Goal: Task Accomplishment & Management: Use online tool/utility

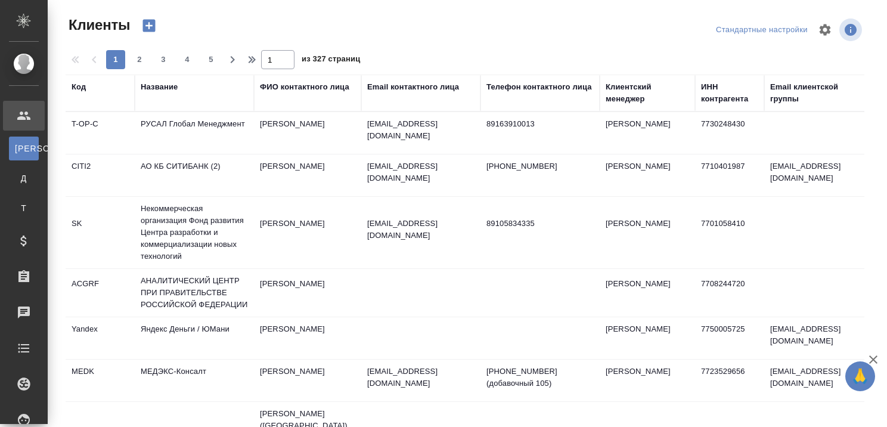
select select "RU"
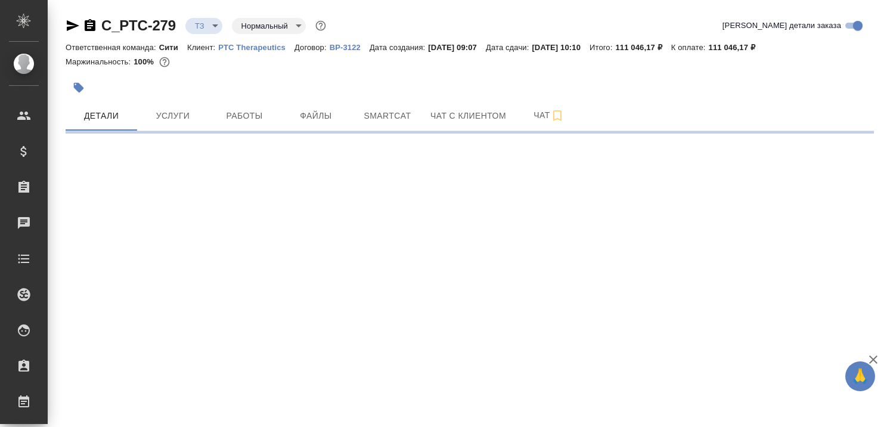
select select "RU"
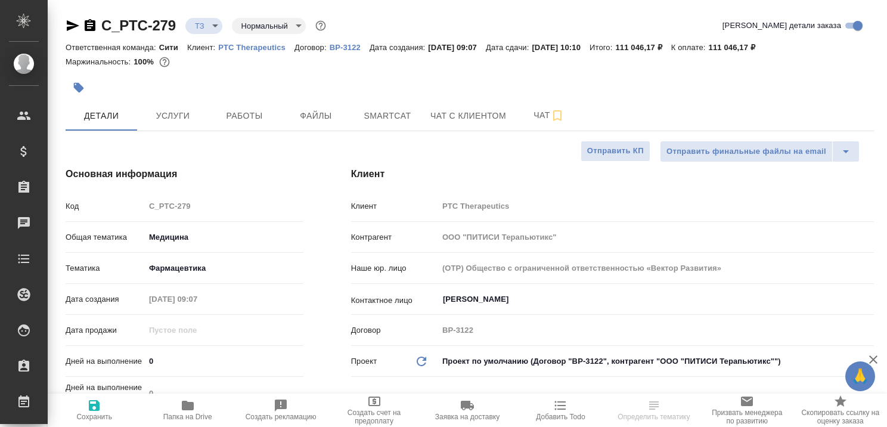
type textarea "x"
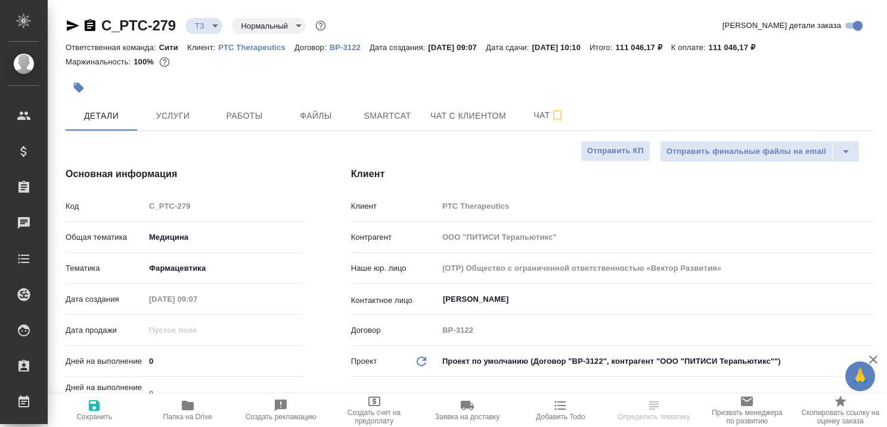
type textarea "x"
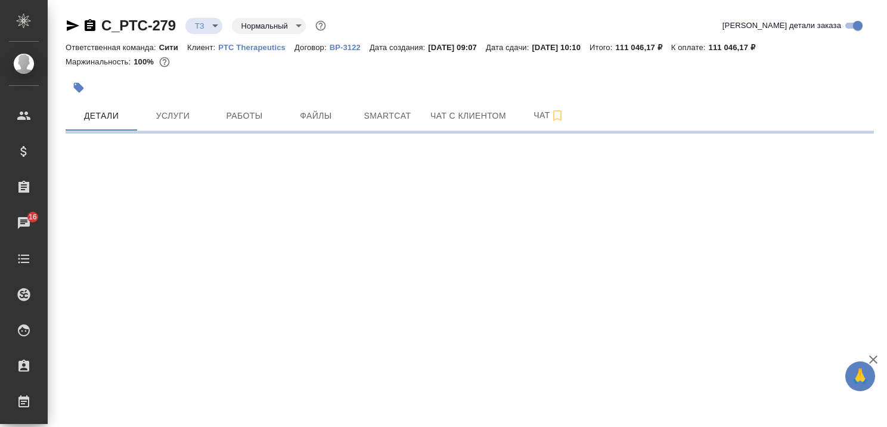
select select "RU"
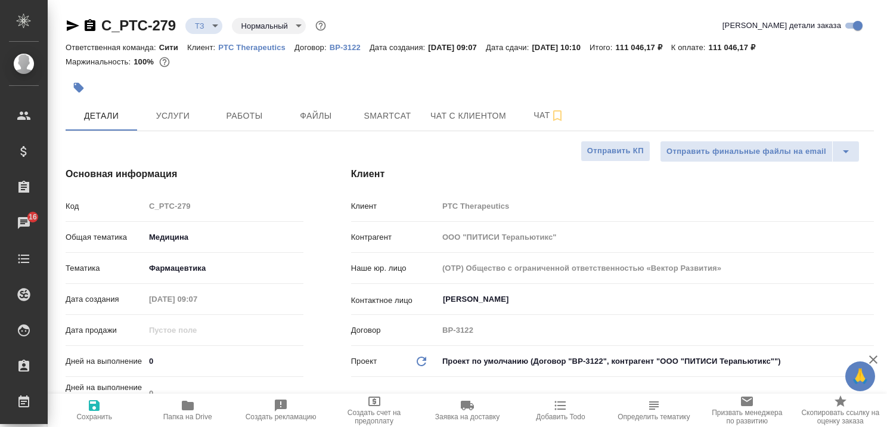
type textarea "x"
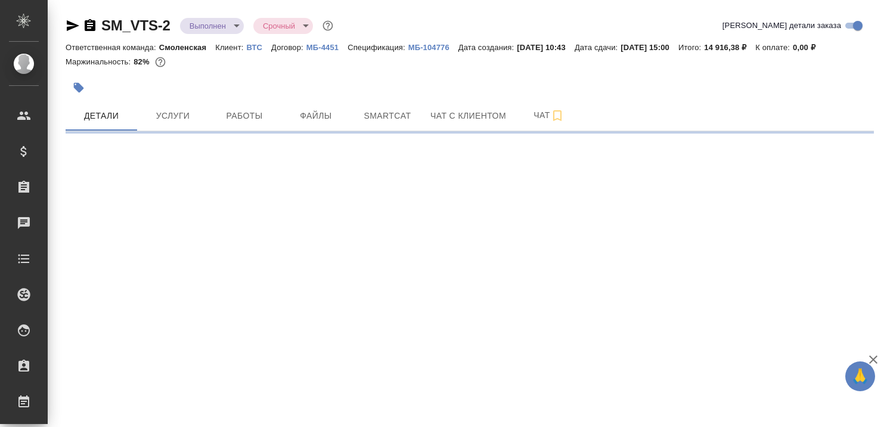
select select "RU"
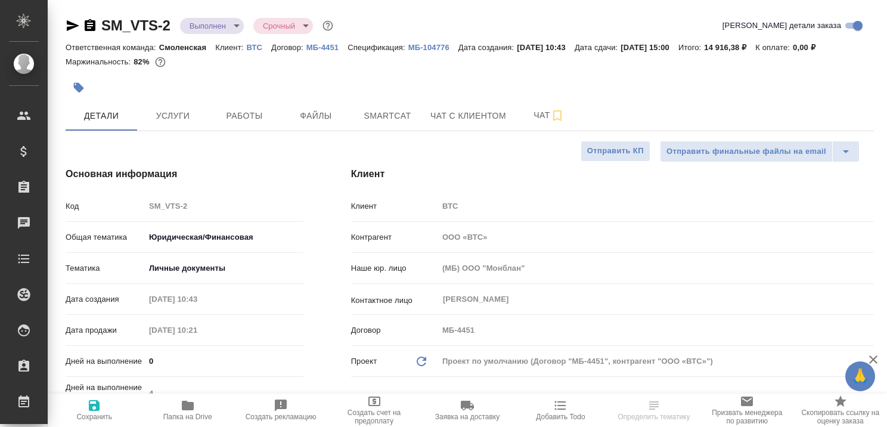
type textarea "x"
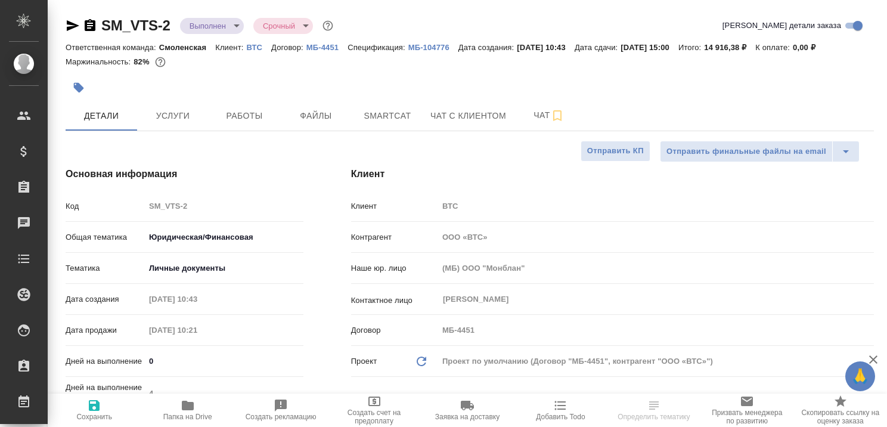
type textarea "x"
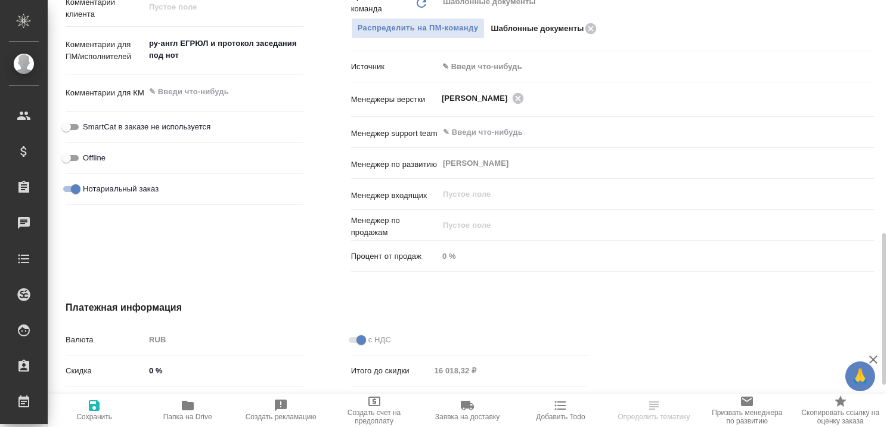
scroll to position [358, 0]
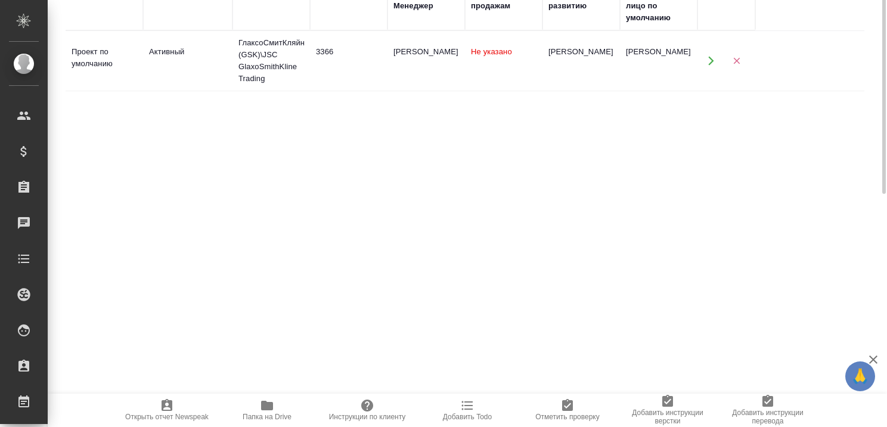
scroll to position [60, 0]
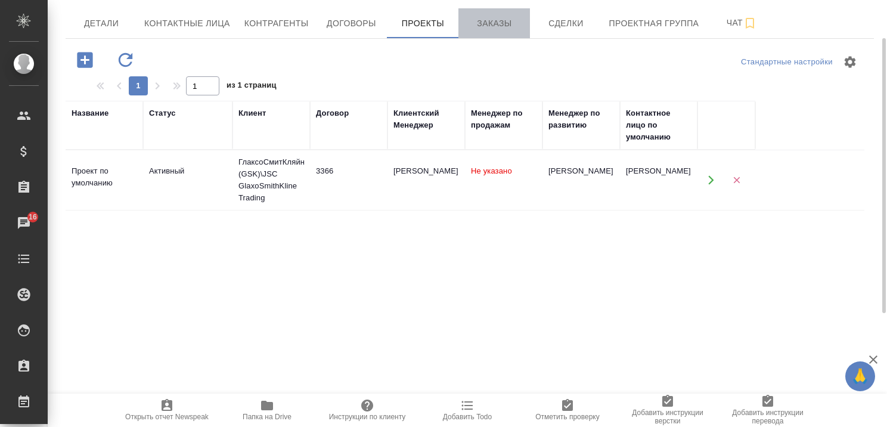
click at [485, 22] on span "Заказы" at bounding box center [494, 23] width 57 height 15
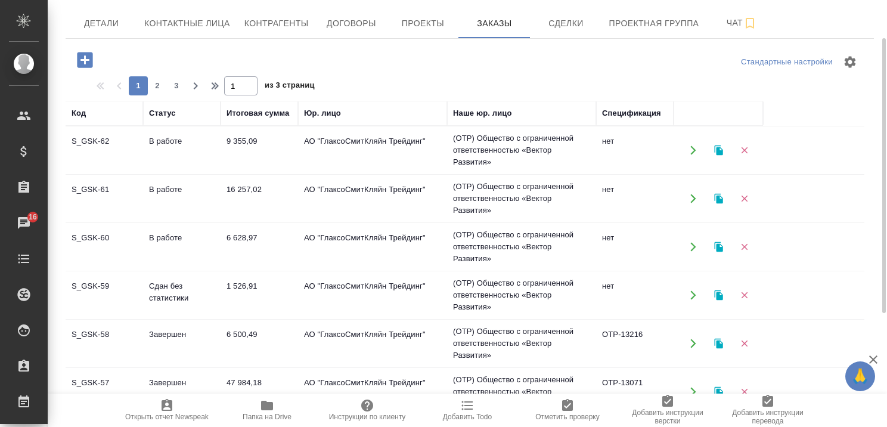
click at [184, 143] on td "В работе" at bounding box center [182, 150] width 78 height 42
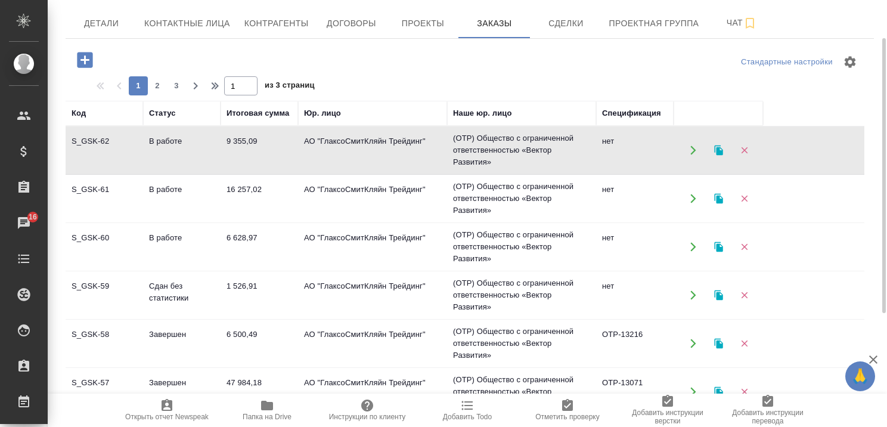
click at [184, 143] on td "В работе" at bounding box center [182, 150] width 78 height 42
click at [172, 183] on td "В работе" at bounding box center [182, 199] width 78 height 42
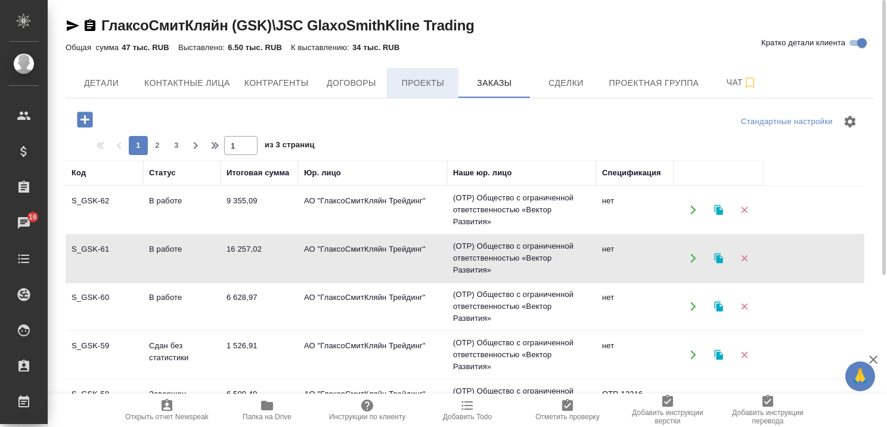
click at [404, 83] on span "Проекты" at bounding box center [422, 83] width 57 height 15
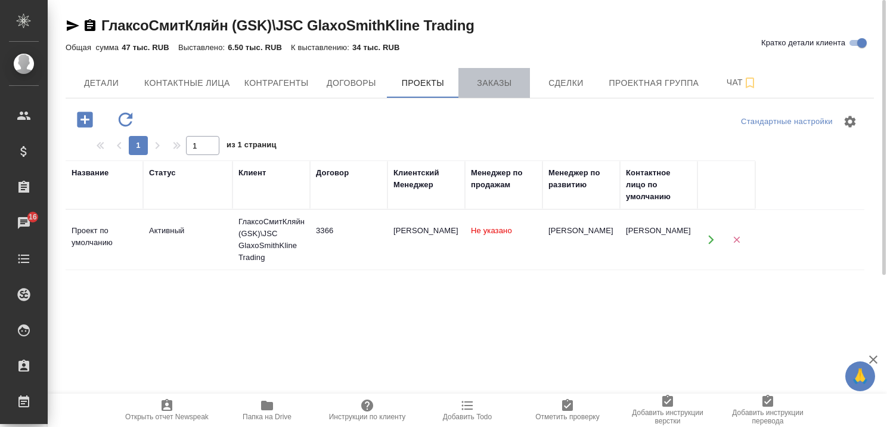
click at [479, 82] on span "Заказы" at bounding box center [494, 83] width 57 height 15
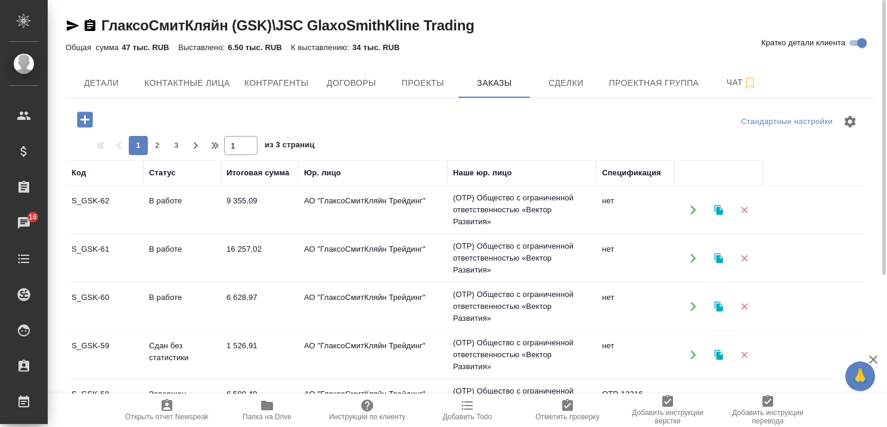
click at [174, 200] on td "В работе" at bounding box center [182, 210] width 78 height 42
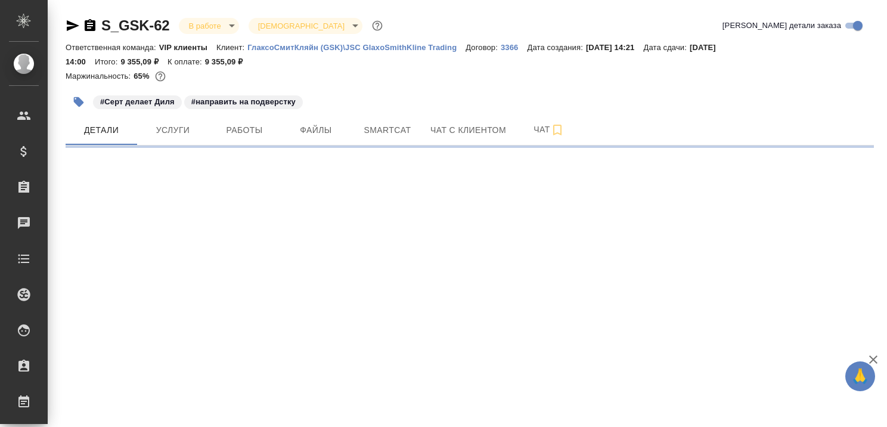
select select "RU"
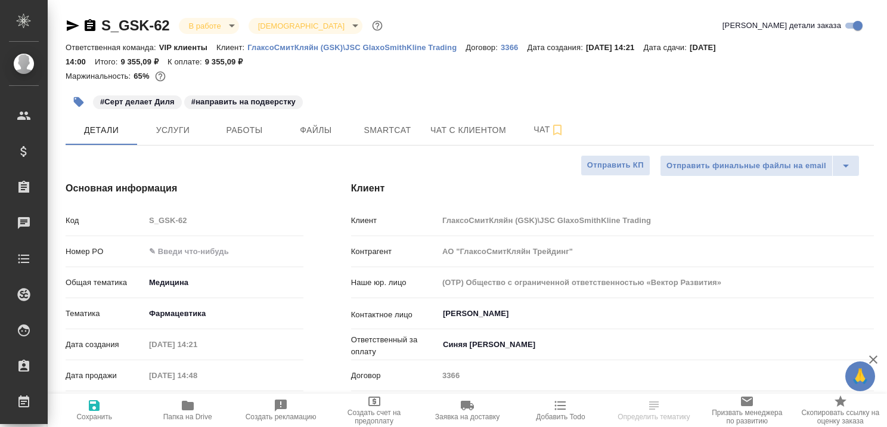
type textarea "x"
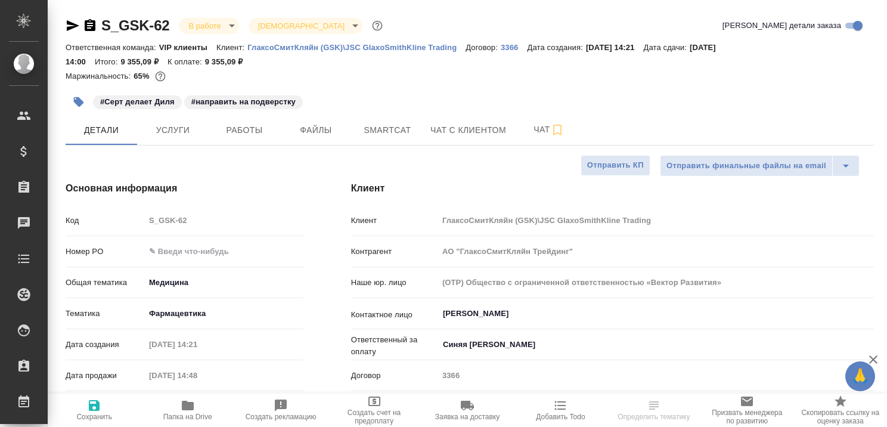
type textarea "x"
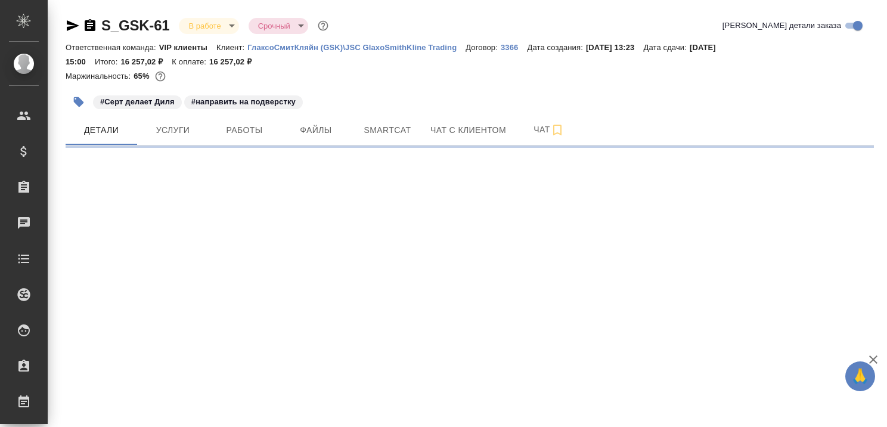
select select "RU"
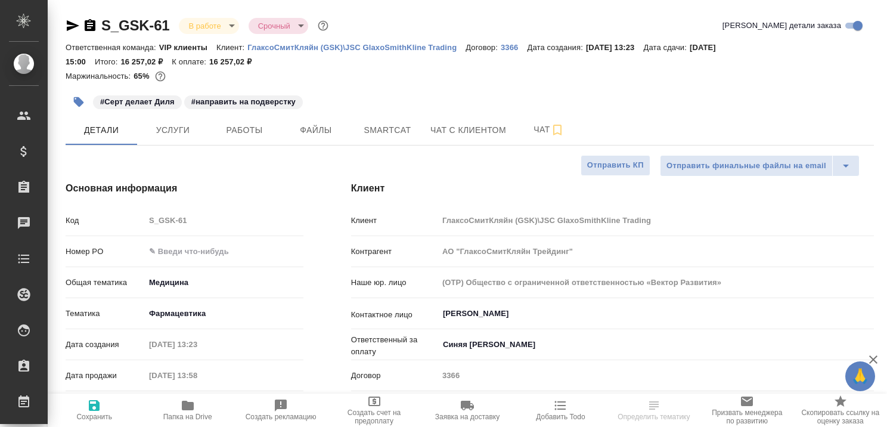
type textarea "x"
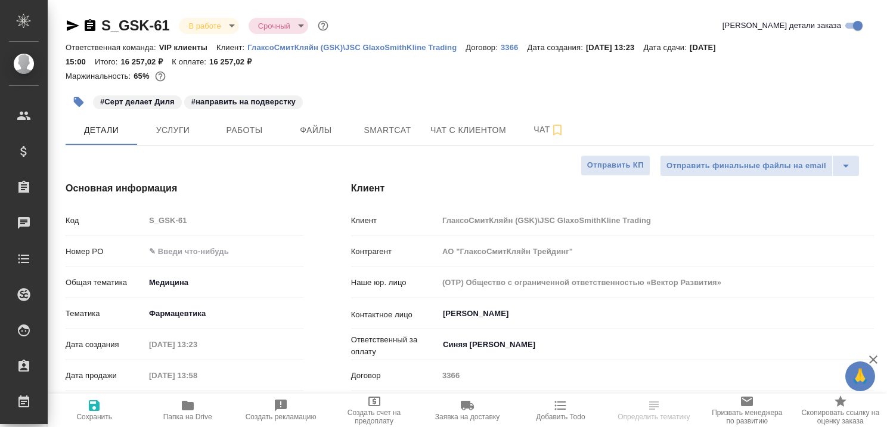
type textarea "x"
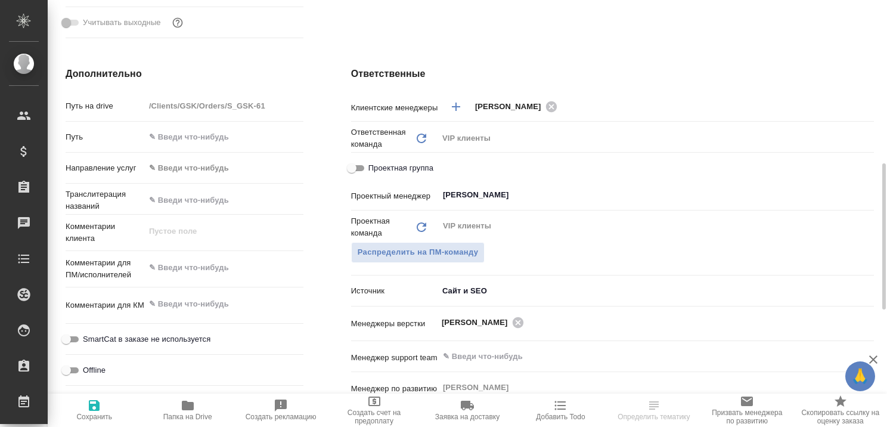
scroll to position [656, 0]
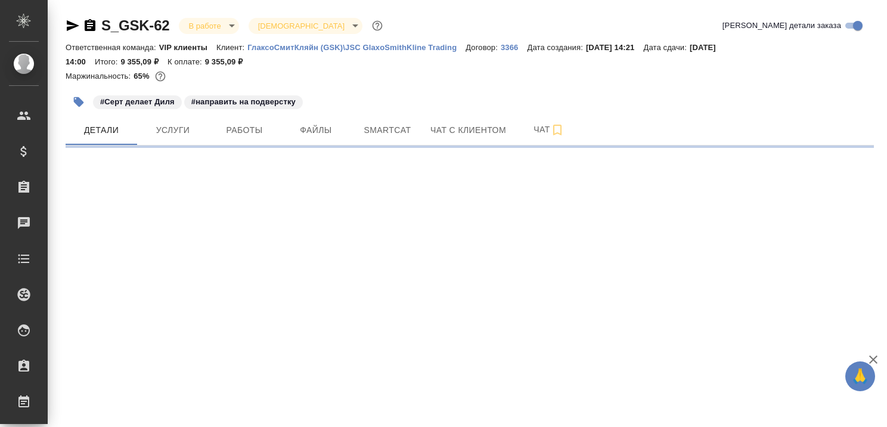
select select "RU"
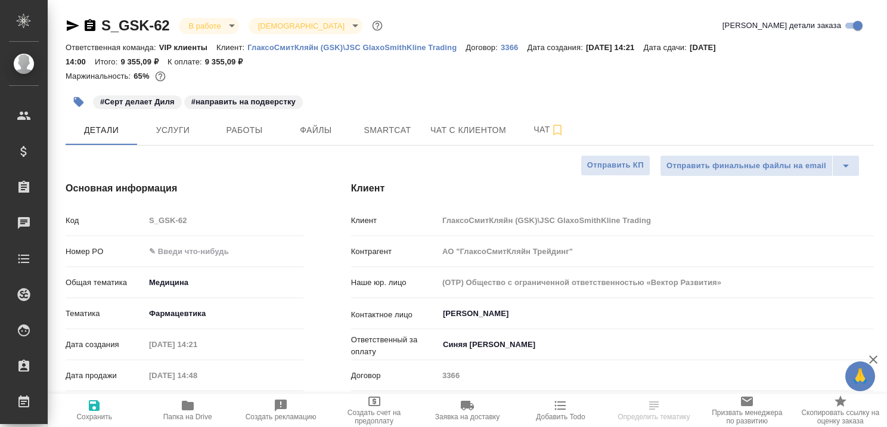
type textarea "x"
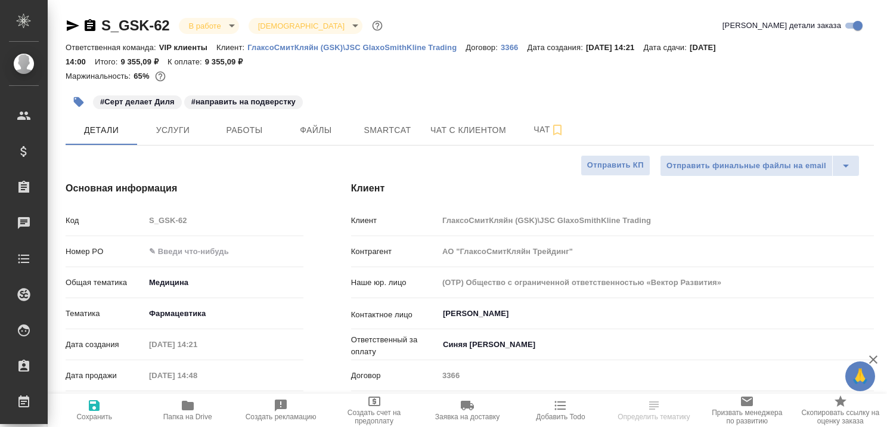
type textarea "x"
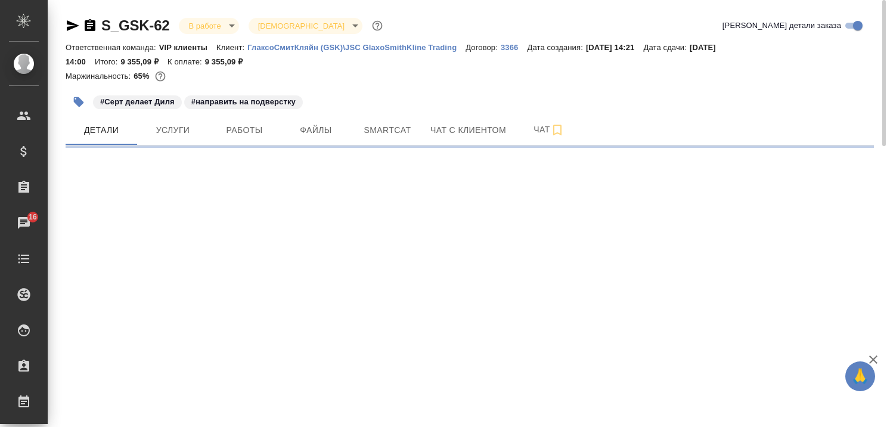
select select "RU"
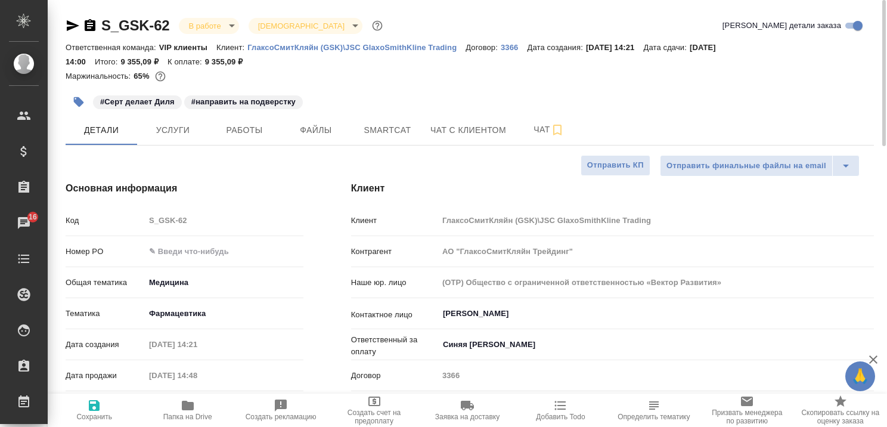
type textarea "x"
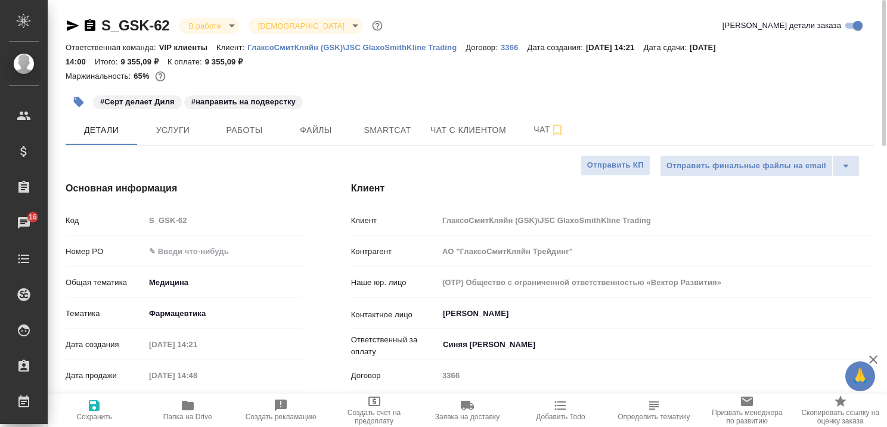
type textarea "x"
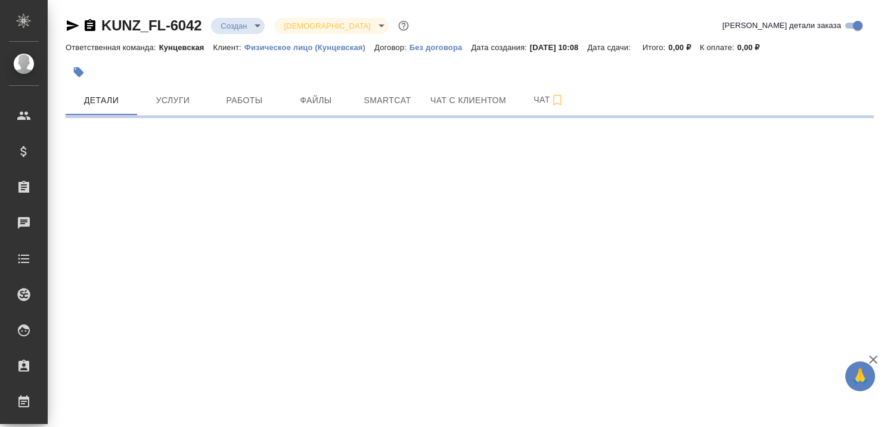
select select "RU"
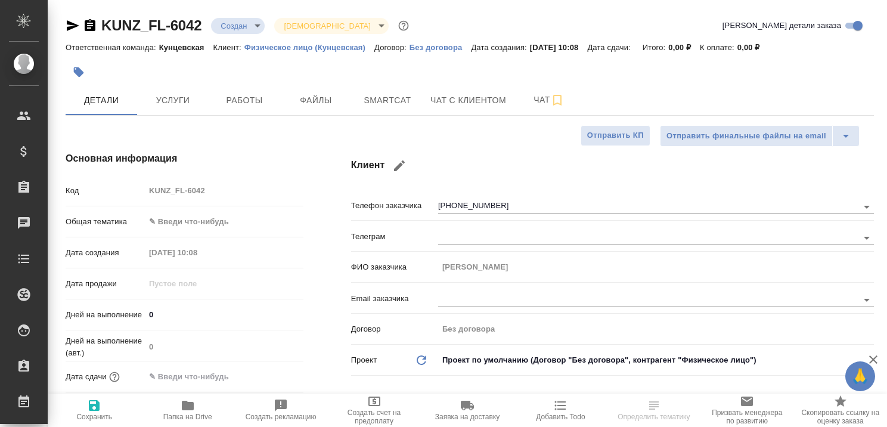
type textarea "x"
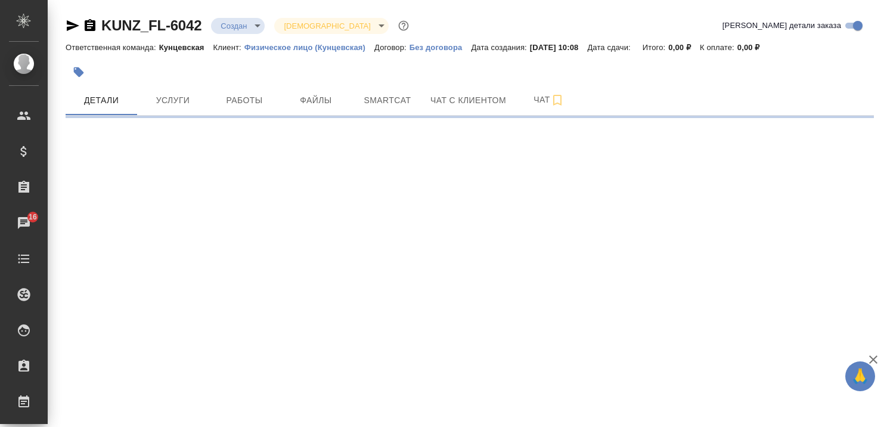
select select "RU"
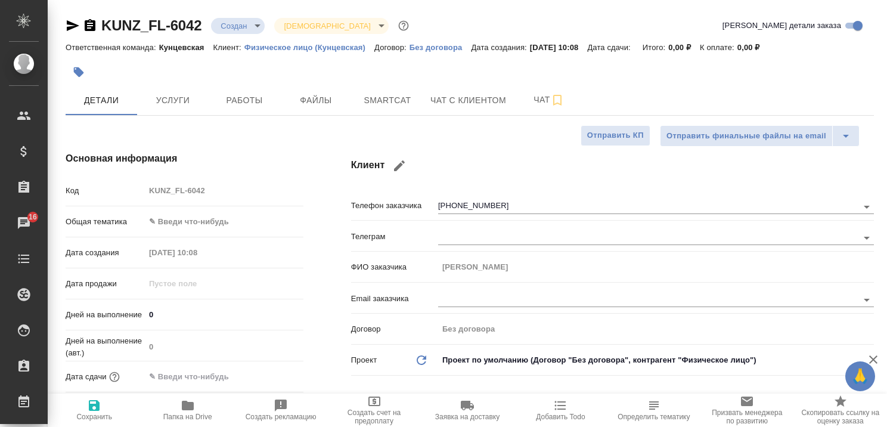
type textarea "x"
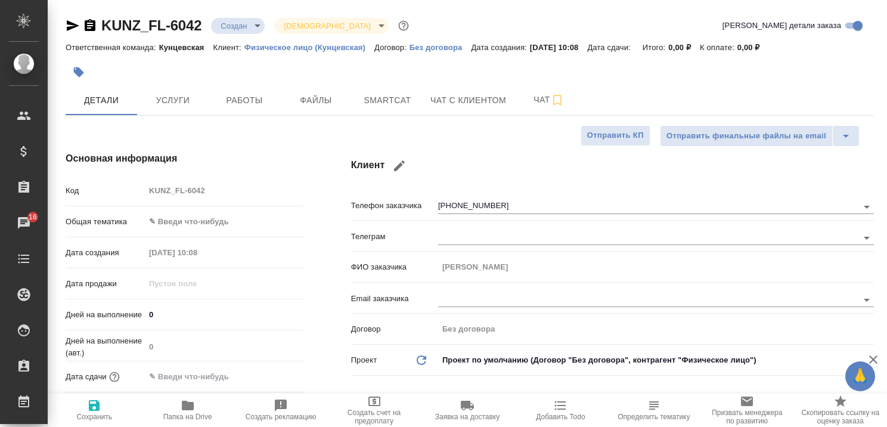
type textarea "x"
click at [470, 102] on span "Чат с клиентом" at bounding box center [469, 100] width 76 height 15
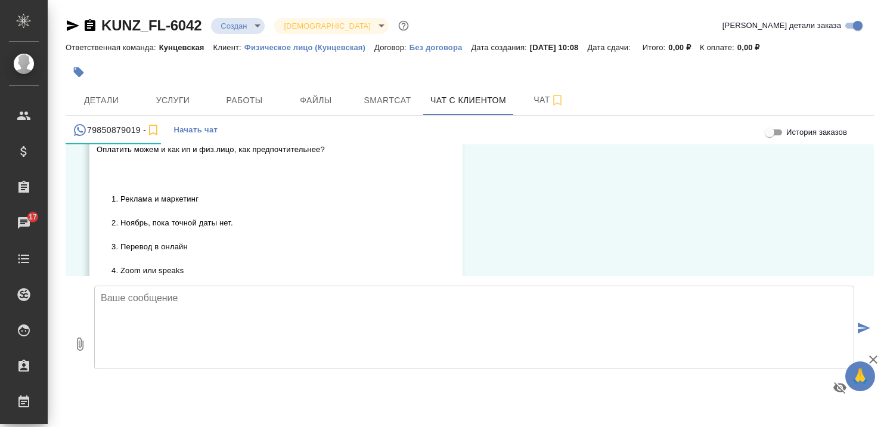
scroll to position [671, 0]
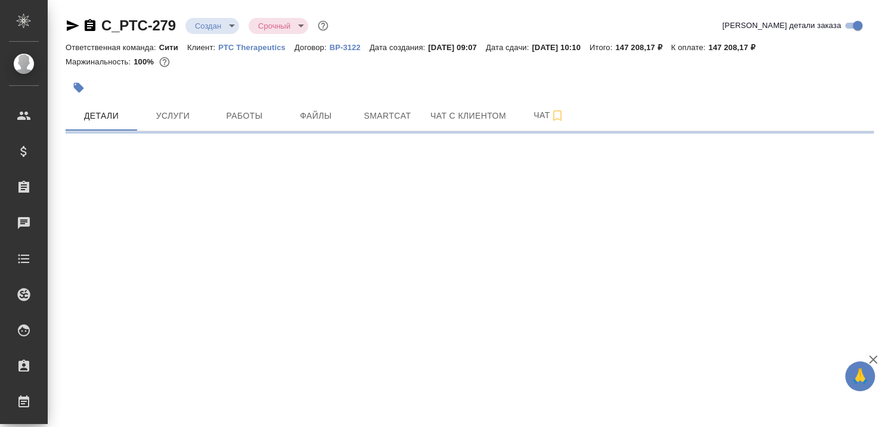
select select "RU"
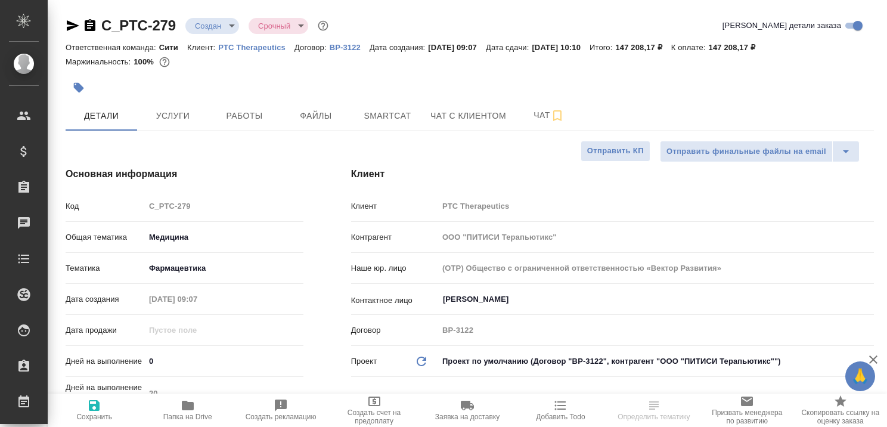
type textarea "x"
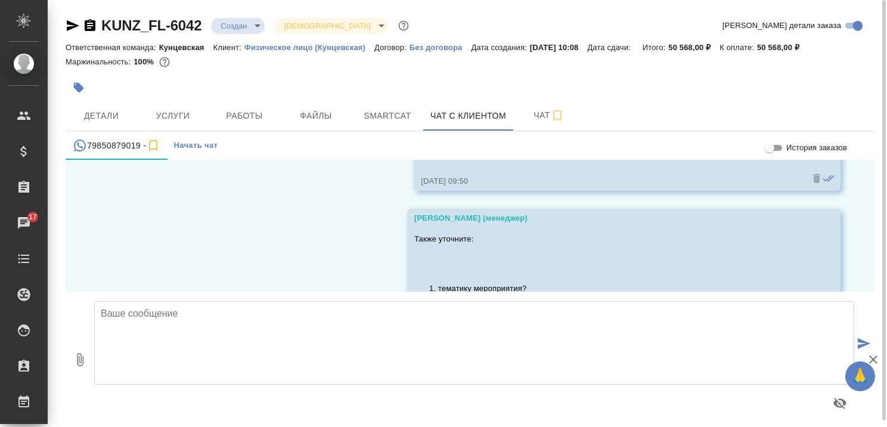
scroll to position [194, 0]
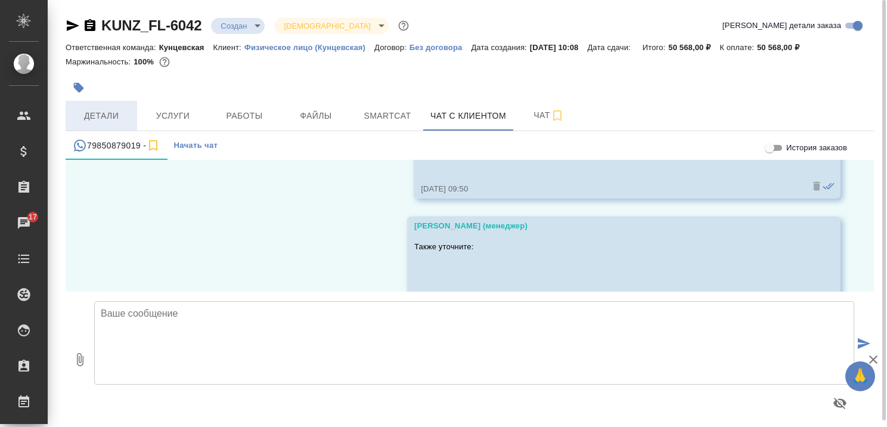
click at [115, 117] on span "Детали" at bounding box center [101, 116] width 57 height 15
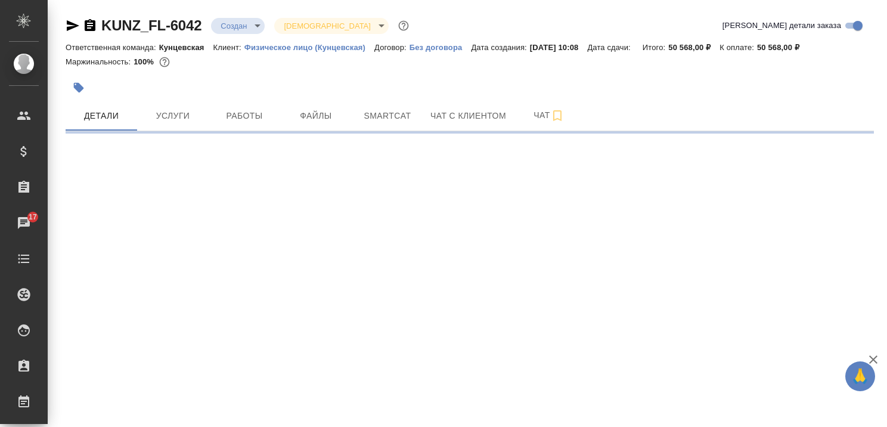
select select "RU"
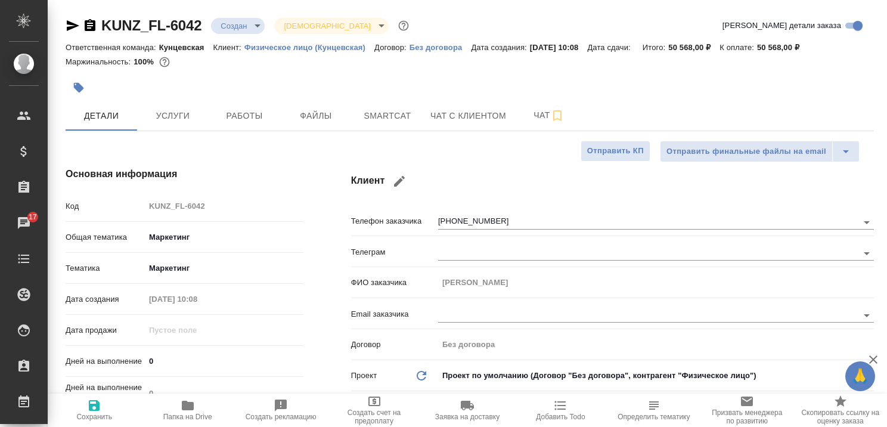
type textarea "x"
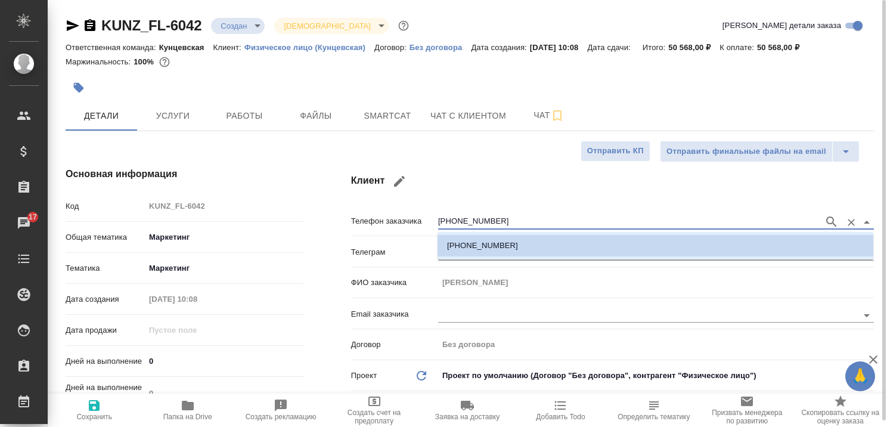
drag, startPoint x: 531, startPoint y: 221, endPoint x: 438, endPoint y: 215, distance: 92.6
click at [438, 215] on input "[PHONE_NUMBER]" at bounding box center [628, 222] width 380 height 14
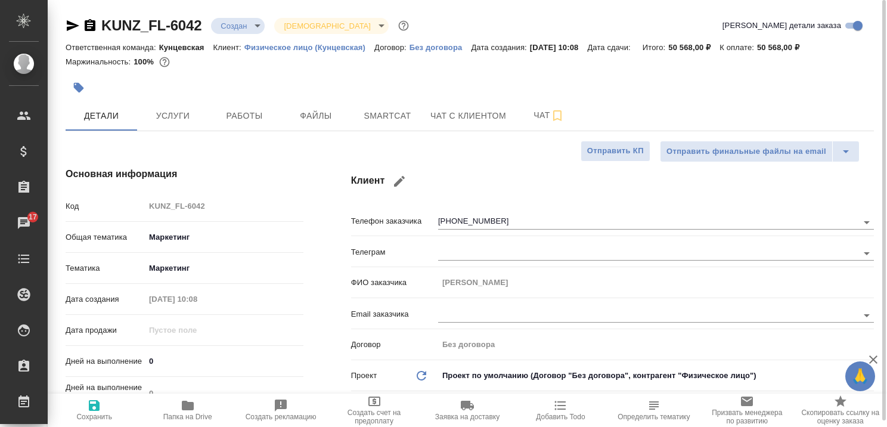
type textarea "x"
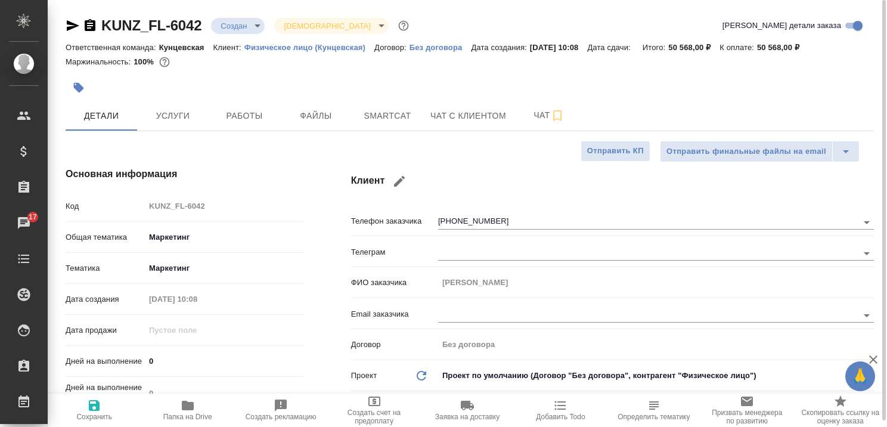
type textarea "x"
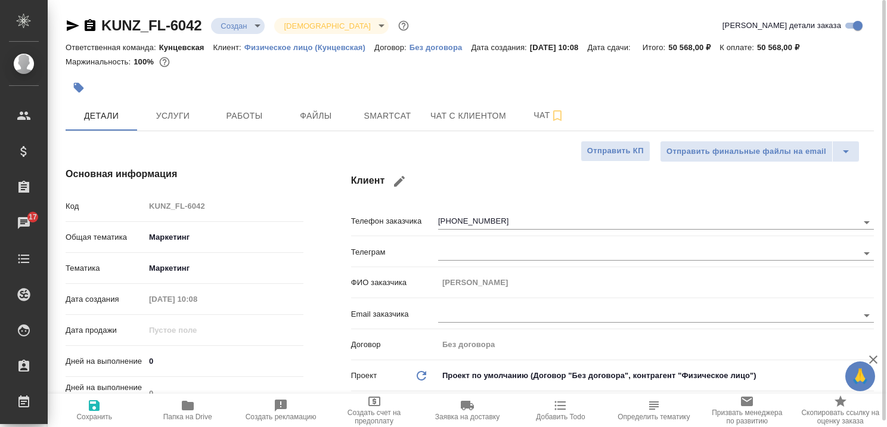
type textarea "x"
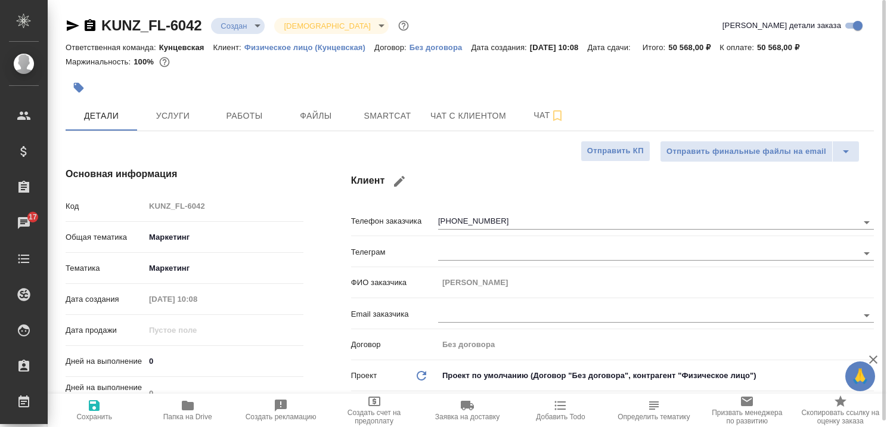
type textarea "x"
click at [480, 107] on button "Чат с клиентом" at bounding box center [468, 116] width 90 height 30
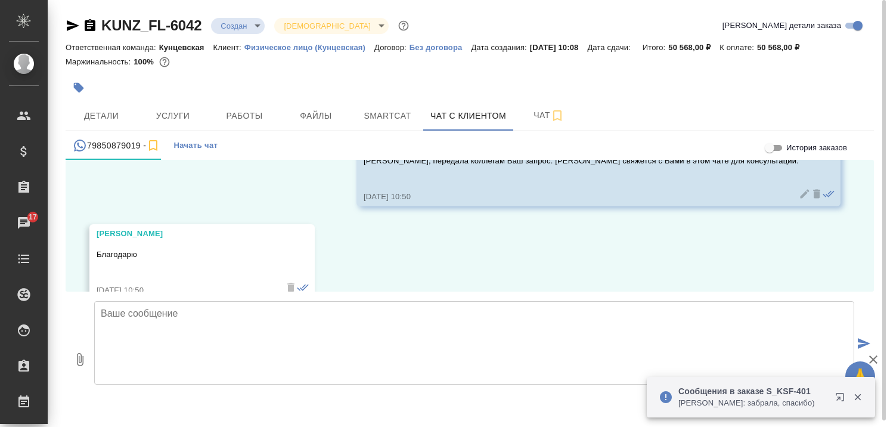
scroll to position [952, 0]
